Goal: Task Accomplishment & Management: Manage account settings

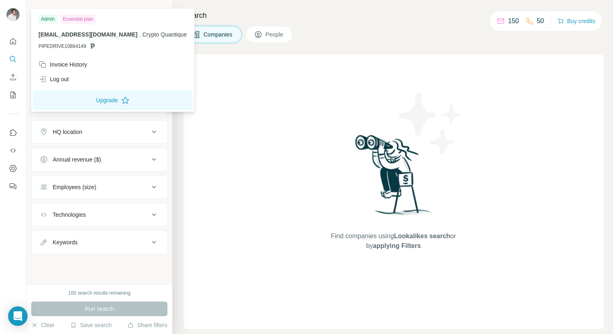
click at [11, 13] on img at bounding box center [12, 14] width 13 height 13
click at [64, 68] on div "Invoice History" at bounding box center [63, 64] width 49 height 8
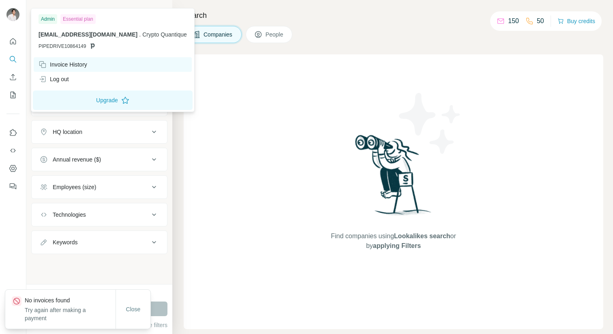
click at [129, 63] on div "Invoice History" at bounding box center [113, 64] width 158 height 15
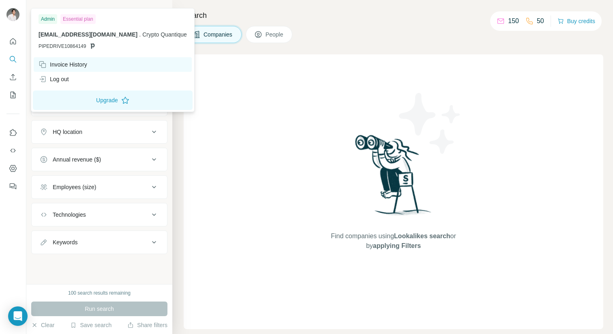
click at [71, 63] on div "Invoice History" at bounding box center [63, 64] width 49 height 8
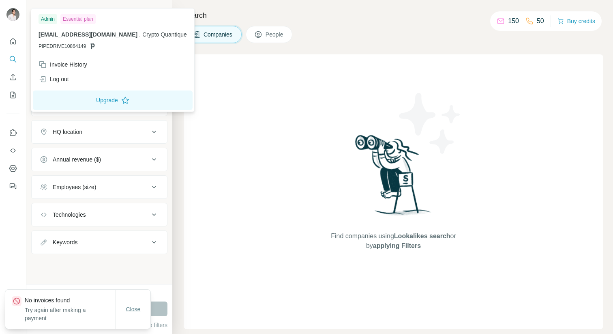
click at [126, 309] on span "Close" at bounding box center [133, 309] width 15 height 8
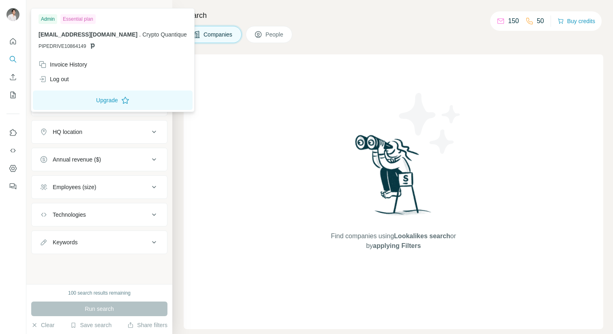
click at [15, 17] on img at bounding box center [12, 14] width 13 height 13
click at [69, 71] on div "Invoice History" at bounding box center [113, 64] width 158 height 15
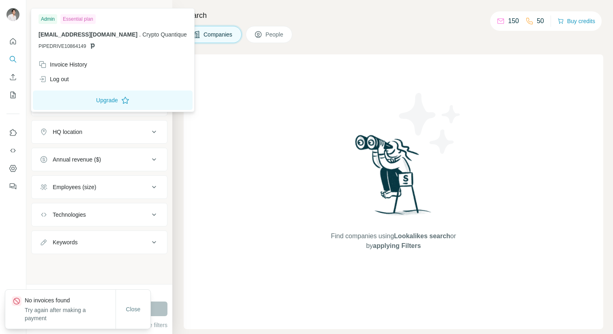
click at [52, 23] on div "Admin" at bounding box center [48, 19] width 19 height 10
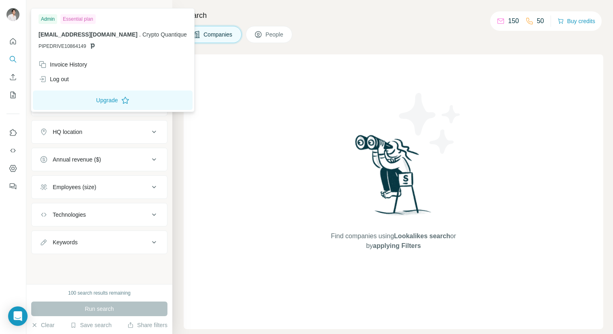
click at [7, 13] on img at bounding box center [12, 14] width 13 height 13
click at [16, 13] on img at bounding box center [12, 14] width 13 height 13
click at [348, 47] on div "Search Companies People Find companies using Lookalikes search or by applying F…" at bounding box center [392, 167] width 441 height 334
click at [10, 15] on img at bounding box center [12, 14] width 13 height 13
click at [73, 82] on div "Log out" at bounding box center [113, 79] width 158 height 15
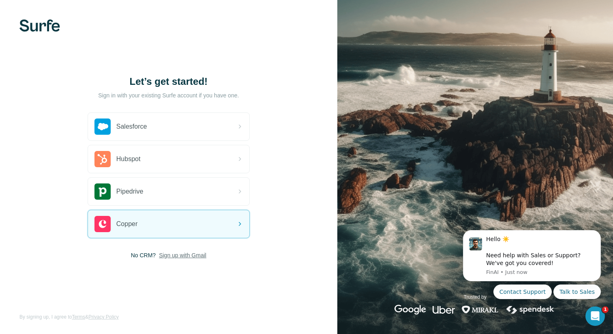
click at [195, 259] on span "Sign up with Gmail" at bounding box center [182, 255] width 47 height 8
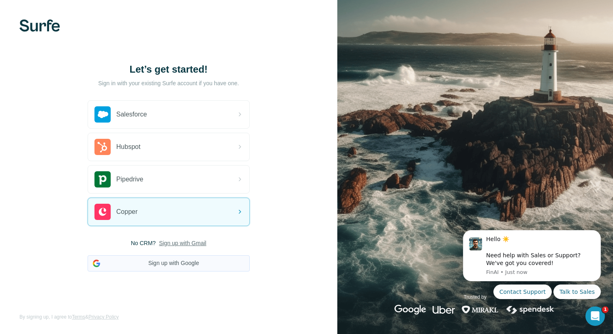
click at [178, 263] on button "Sign up with Google" at bounding box center [169, 263] width 162 height 16
